Goal: Task Accomplishment & Management: Complete application form

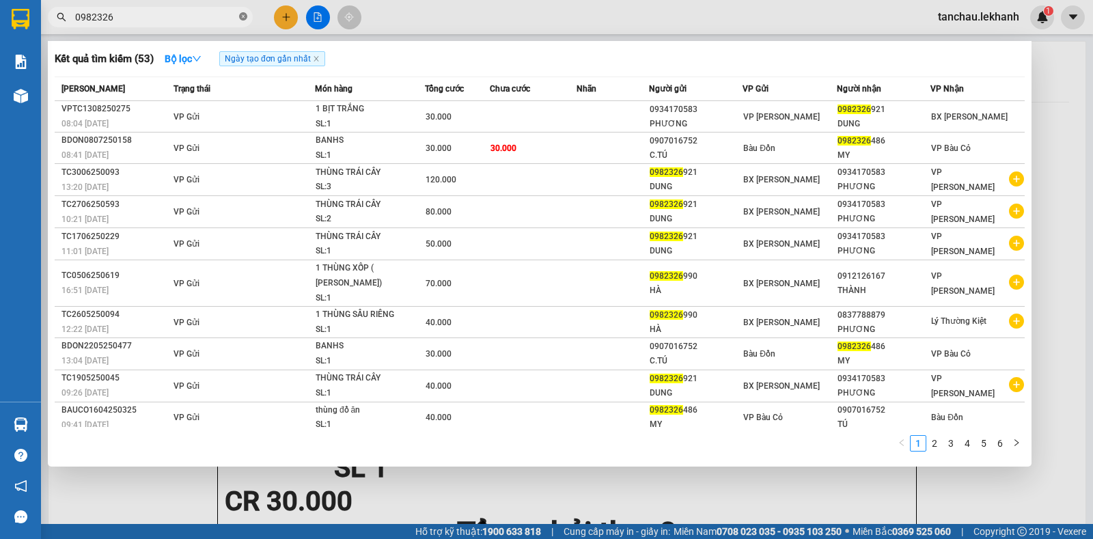
click at [245, 19] on icon "close-circle" at bounding box center [243, 16] width 8 height 8
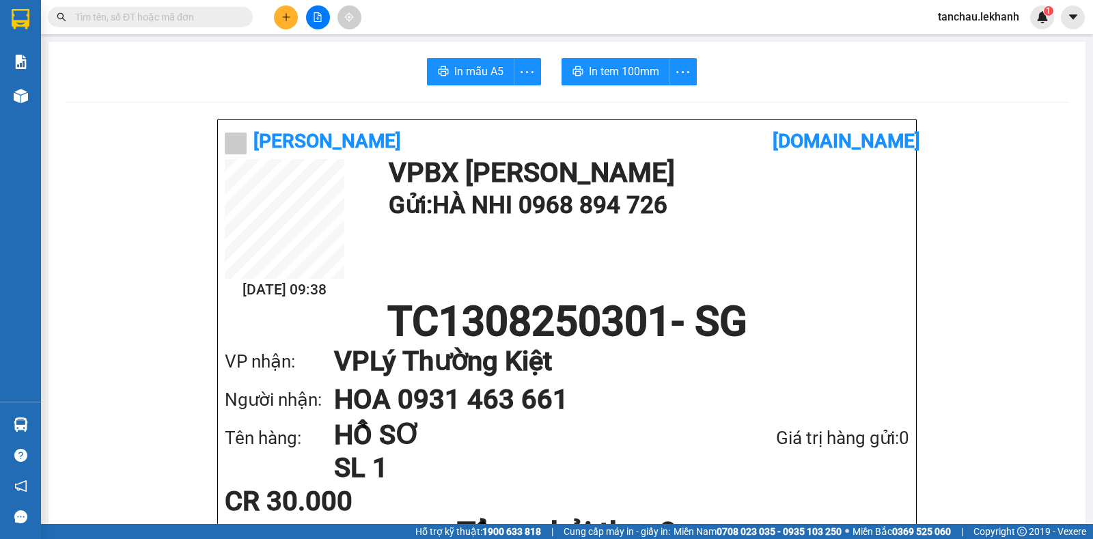
click at [171, 13] on input "text" at bounding box center [155, 17] width 161 height 15
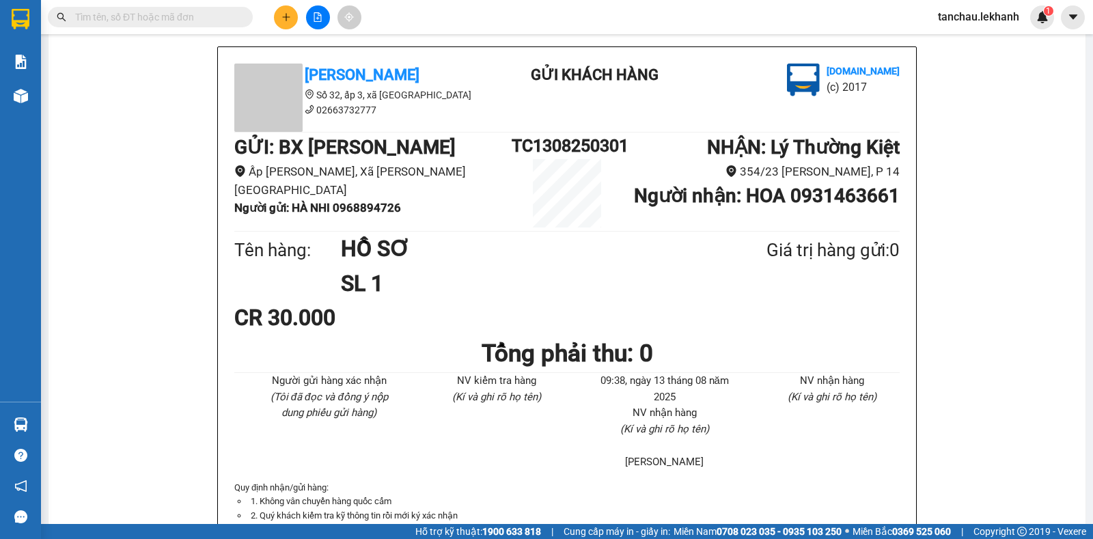
scroll to position [615, 0]
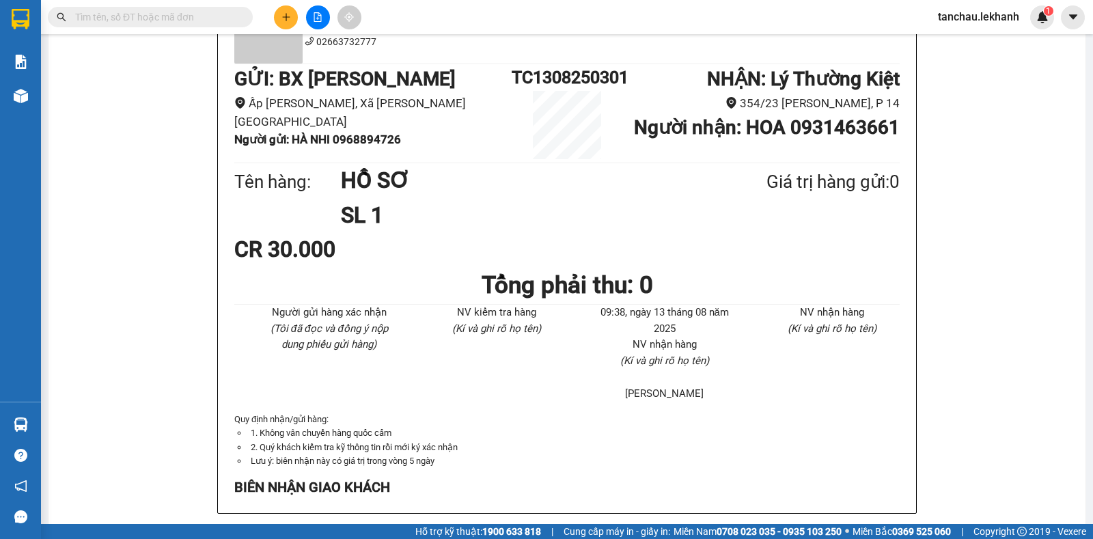
click at [180, 13] on input "text" at bounding box center [155, 17] width 161 height 15
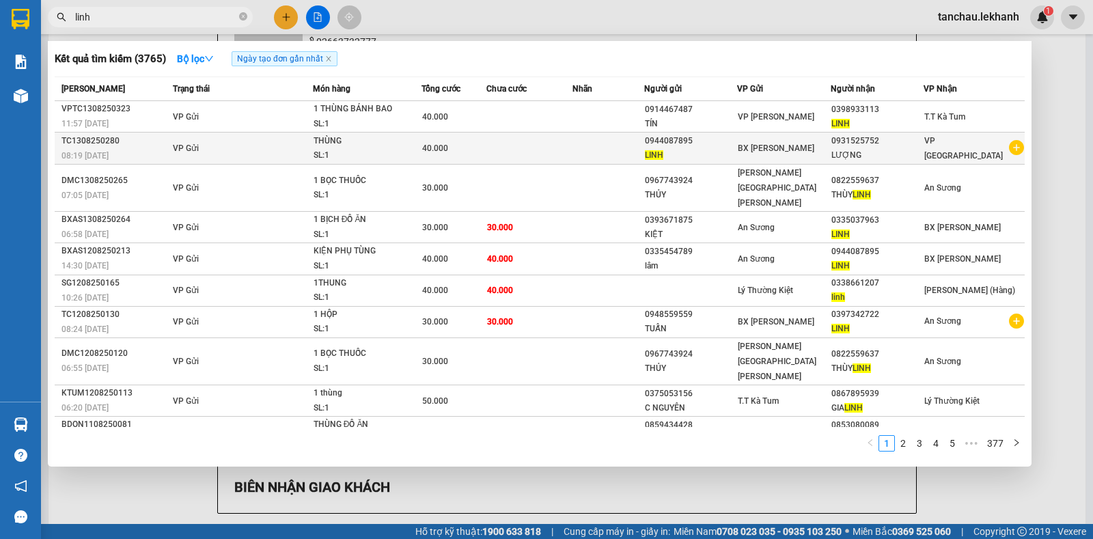
type input "linh"
click at [702, 152] on div "LINH" at bounding box center [691, 155] width 92 height 14
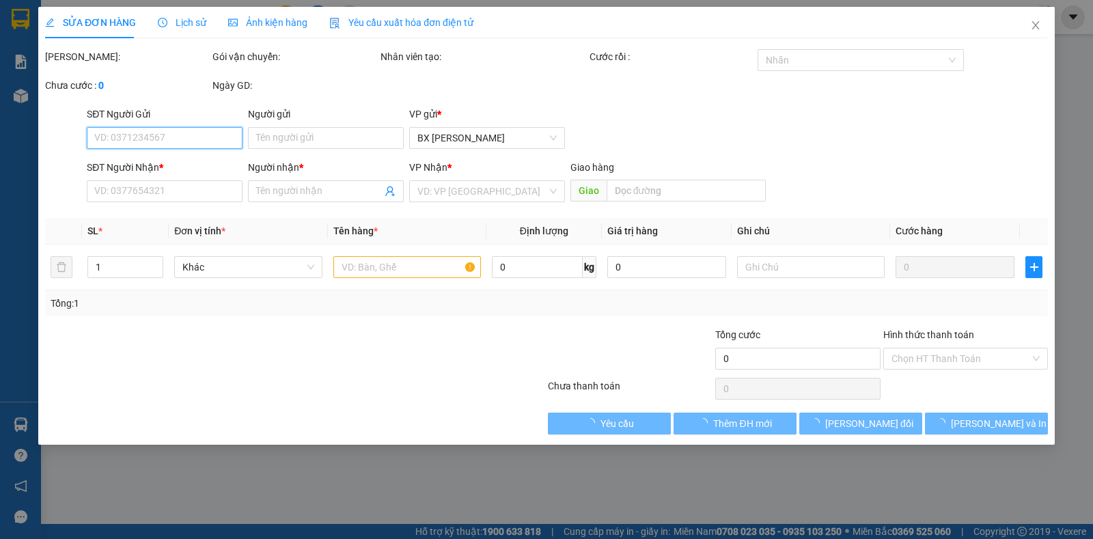
type input "0944087895"
type input "LINH"
type input "0931525752"
type input "LƯỢNG"
type input "40.000"
